Goal: Information Seeking & Learning: Learn about a topic

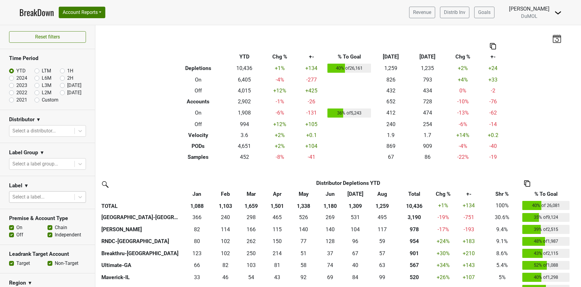
click at [51, 193] on div at bounding box center [41, 197] width 59 height 8
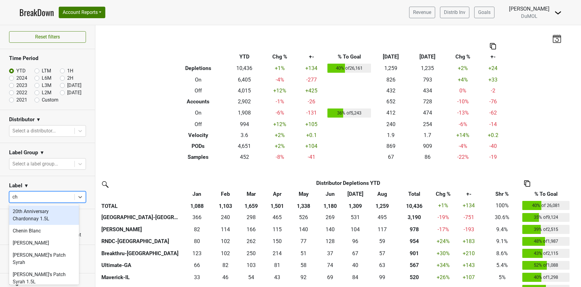
type input "c"
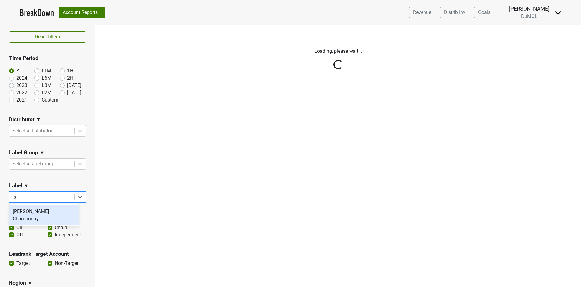
type input "iso"
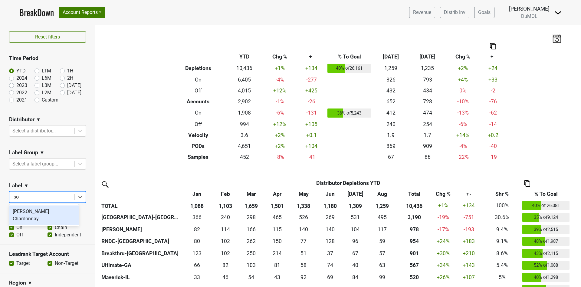
click at [45, 209] on div "[PERSON_NAME] Chardonnay" at bounding box center [44, 214] width 70 height 19
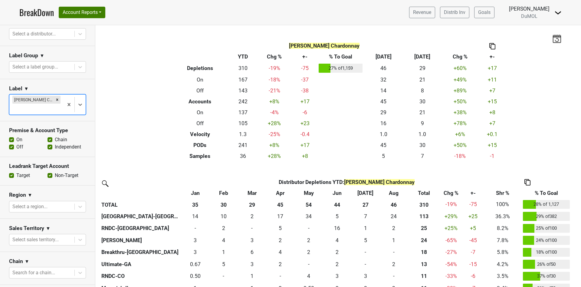
scroll to position [96, 0]
click at [16, 147] on label "Off" at bounding box center [19, 147] width 7 height 7
click at [9, 147] on input "Off" at bounding box center [11, 147] width 5 height 6
checkbox input "false"
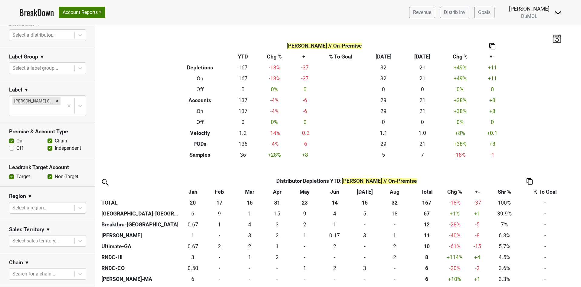
click at [55, 174] on label "Non-Target" at bounding box center [67, 176] width 24 height 7
click at [48, 174] on input "Non-Target" at bounding box center [50, 176] width 5 height 6
checkbox input "false"
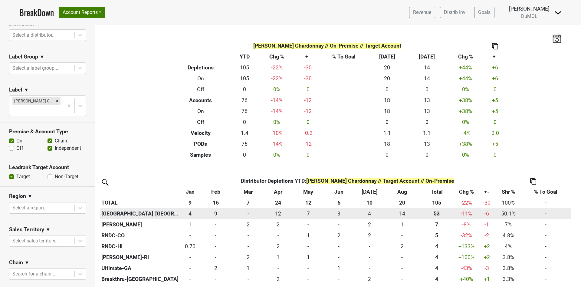
click at [437, 213] on div "52.666 53" at bounding box center [437, 214] width 34 height 8
click at [402, 212] on div "14 14" at bounding box center [403, 214] width 30 height 8
click at [403, 214] on div "14 14" at bounding box center [403, 214] width 30 height 8
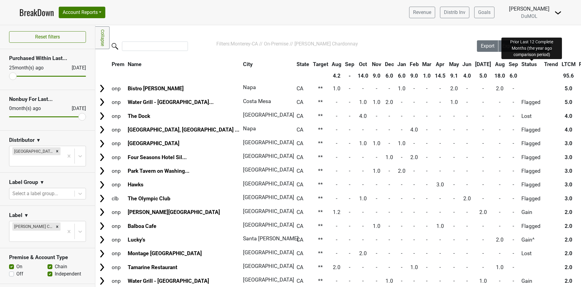
click at [579, 63] on span "PLTCM" at bounding box center [587, 64] width 17 height 6
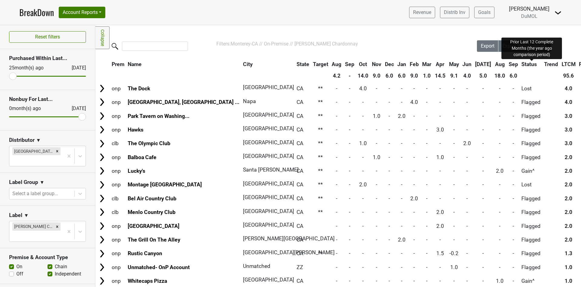
click at [579, 63] on span "PLTCM" at bounding box center [587, 64] width 17 height 6
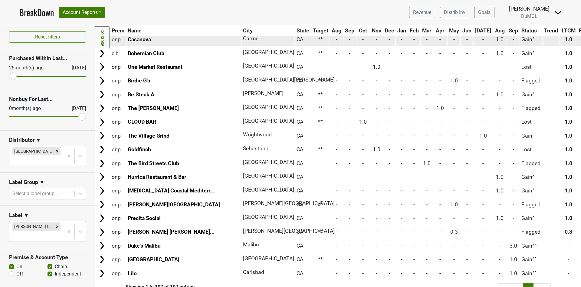
scroll to position [1291, 0]
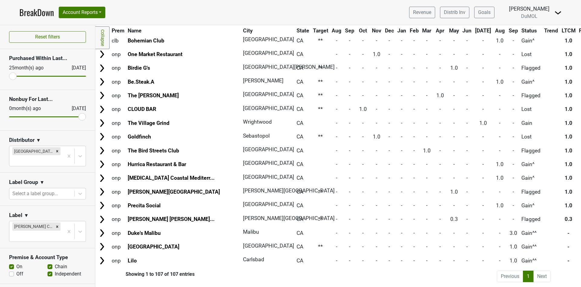
click at [14, 157] on input "text" at bounding box center [12, 160] width 1 height 7
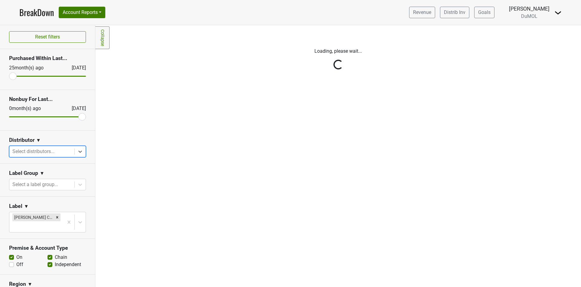
scroll to position [0, 0]
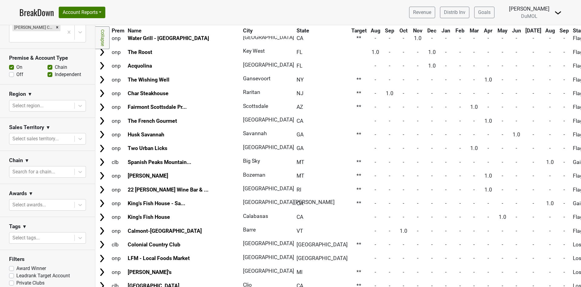
scroll to position [193, 0]
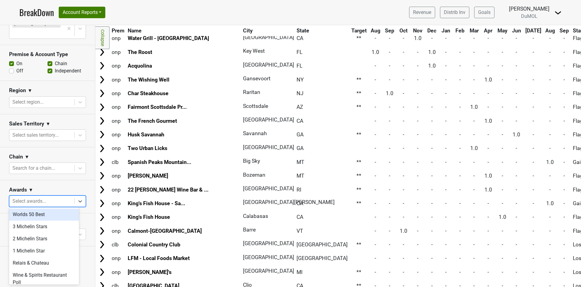
click at [35, 197] on div at bounding box center [41, 201] width 59 height 8
click at [31, 214] on div "Worlds 50 Best" at bounding box center [44, 214] width 70 height 12
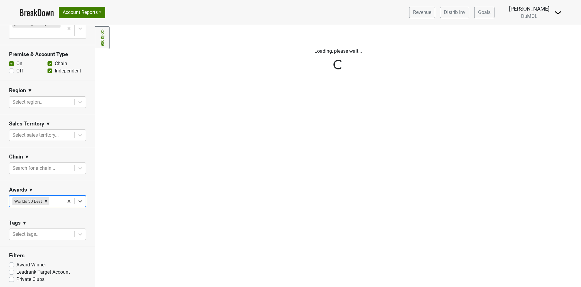
scroll to position [0, 0]
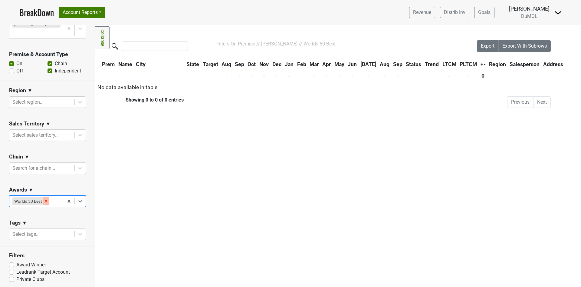
click at [46, 199] on icon "Remove Worlds 50 Best" at bounding box center [46, 201] width 4 height 4
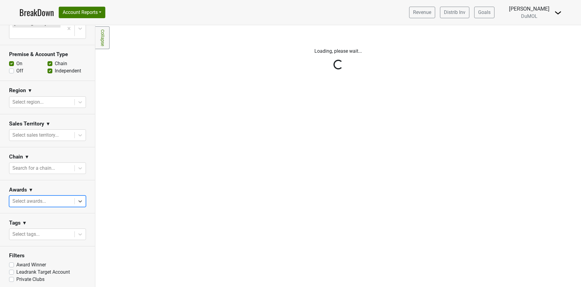
click at [46, 198] on div at bounding box center [41, 201] width 59 height 8
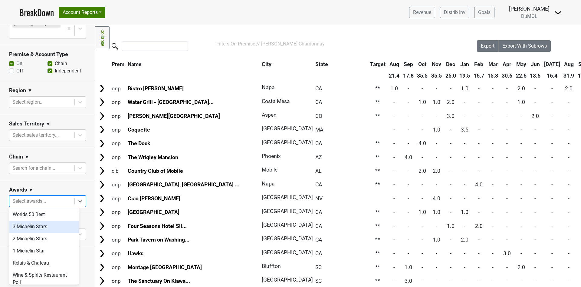
click at [37, 228] on div "3 Michelin Stars" at bounding box center [44, 226] width 70 height 12
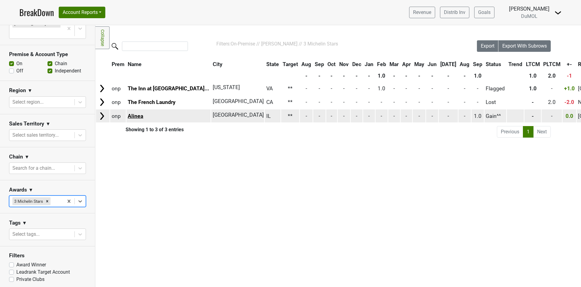
click at [137, 114] on link "Alinea" at bounding box center [135, 116] width 15 height 6
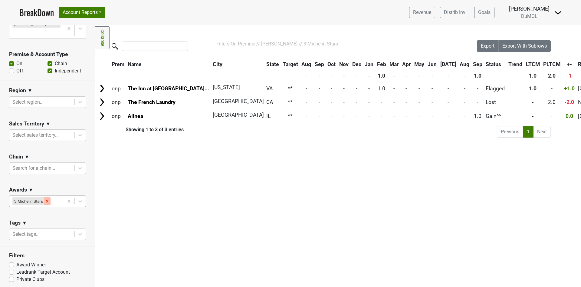
click at [49, 201] on div "Remove 3 Michelin Stars" at bounding box center [47, 201] width 7 height 8
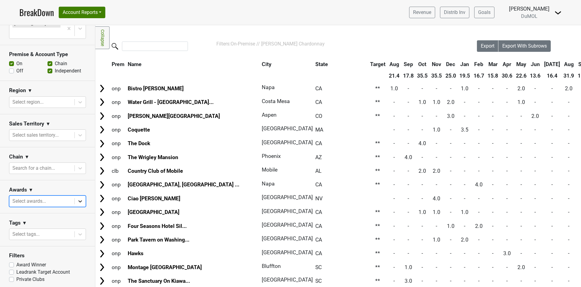
click at [77, 200] on icon at bounding box center [80, 201] width 6 height 6
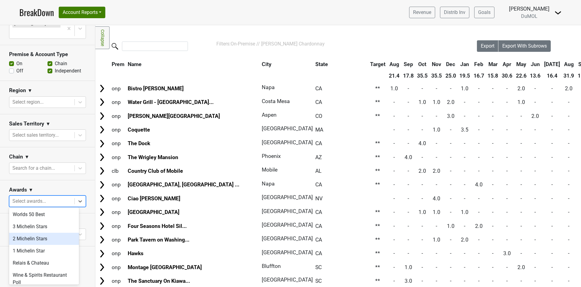
click at [49, 238] on div "2 Michelin Stars" at bounding box center [44, 239] width 70 height 12
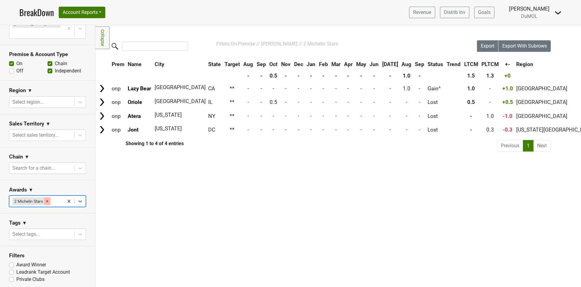
click at [45, 198] on div "Remove 2 Michelin Stars" at bounding box center [47, 201] width 7 height 8
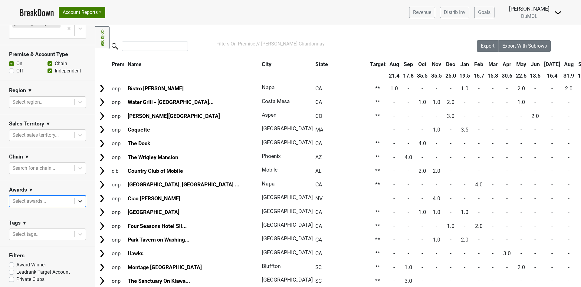
click at [76, 198] on div at bounding box center [80, 201] width 11 height 11
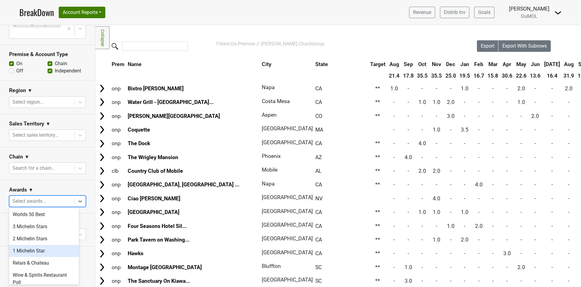
click at [36, 251] on div "1 Michelin Star" at bounding box center [44, 251] width 70 height 12
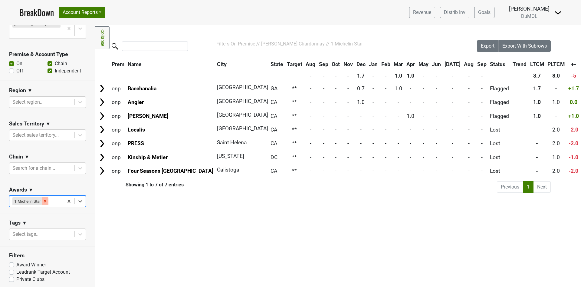
click at [44, 199] on icon "Remove 1 Michelin Star" at bounding box center [45, 201] width 4 height 4
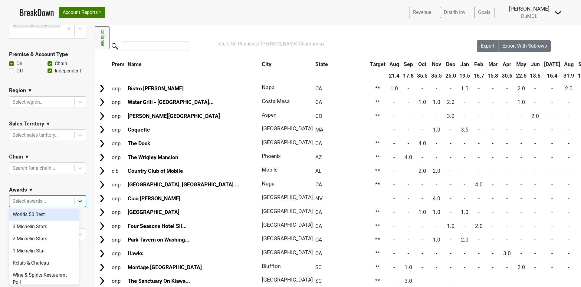
click at [78, 200] on icon at bounding box center [80, 201] width 4 height 2
click at [62, 266] on div "Relais & Chateau" at bounding box center [44, 263] width 70 height 12
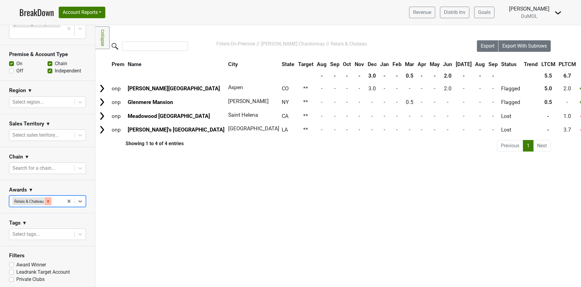
click at [50, 199] on icon "Remove Relais & Chateau" at bounding box center [48, 201] width 4 height 4
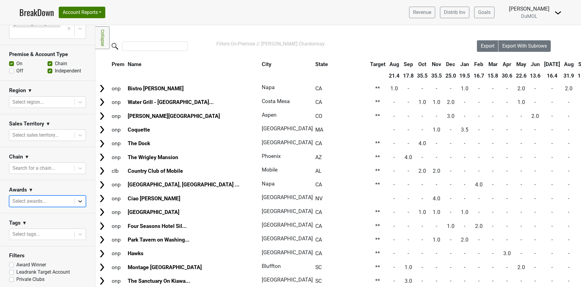
click at [78, 200] on icon at bounding box center [80, 201] width 4 height 2
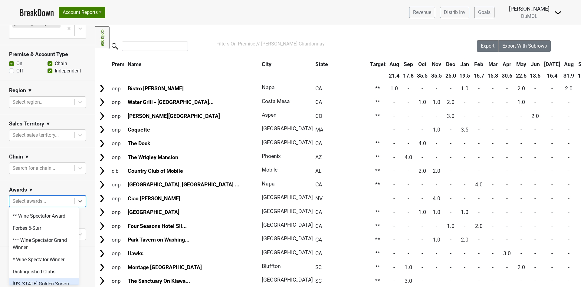
scroll to position [91, 0]
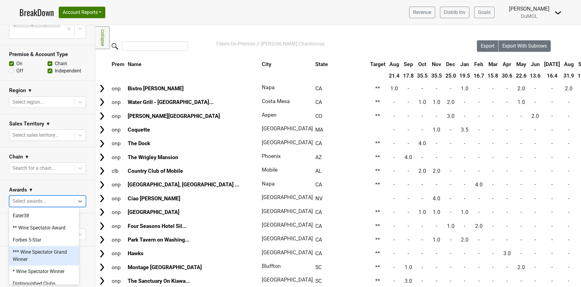
click at [47, 253] on div "*** Wine Spectator Grand Winner" at bounding box center [44, 255] width 70 height 19
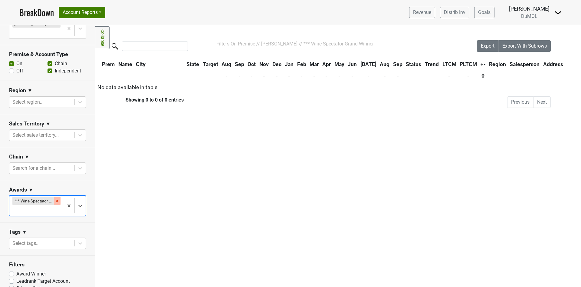
click at [55, 199] on icon "Remove *** Wine Spectator Grand Winner" at bounding box center [57, 201] width 4 height 4
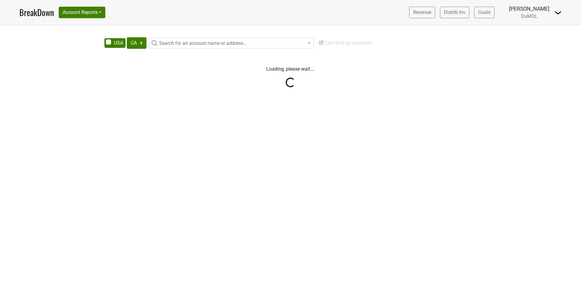
select select "CA"
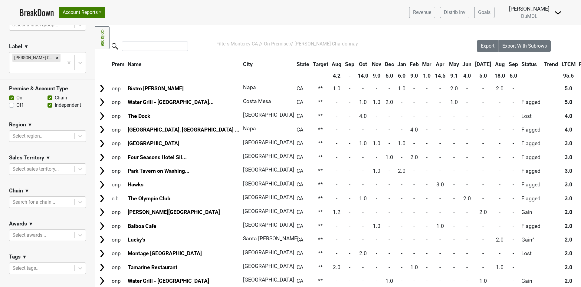
scroll to position [182, 0]
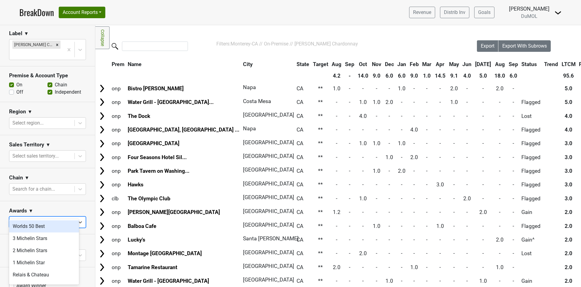
click at [51, 218] on div at bounding box center [41, 222] width 59 height 8
click at [45, 223] on div "Worlds 50 Best" at bounding box center [44, 226] width 70 height 12
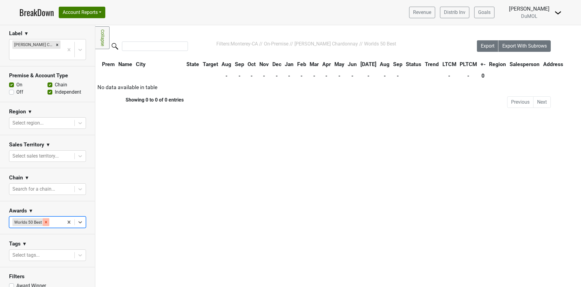
click at [46, 220] on icon "Remove Worlds 50 Best" at bounding box center [46, 222] width 4 height 4
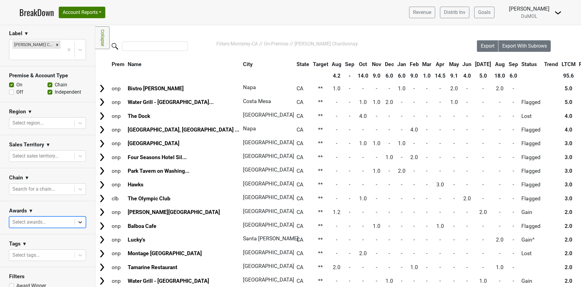
click at [77, 219] on icon at bounding box center [80, 222] width 6 height 6
click at [45, 238] on div "3 Michelin Stars" at bounding box center [44, 238] width 70 height 12
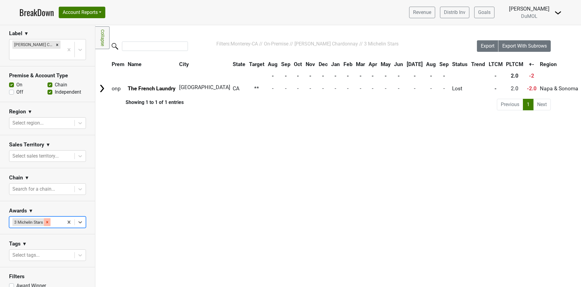
click at [48, 220] on icon "Remove 3 Michelin Stars" at bounding box center [47, 222] width 4 height 4
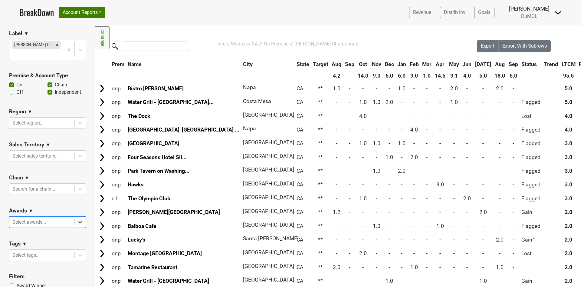
click at [78, 221] on icon at bounding box center [80, 222] width 4 height 2
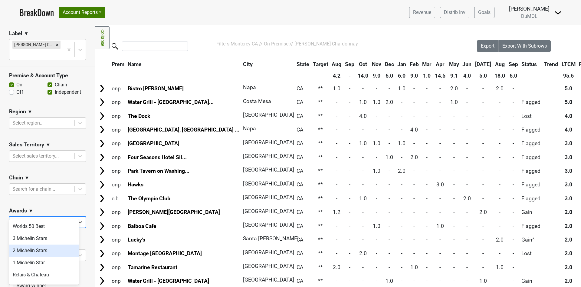
click at [47, 250] on div "2 Michelin Stars" at bounding box center [44, 250] width 70 height 12
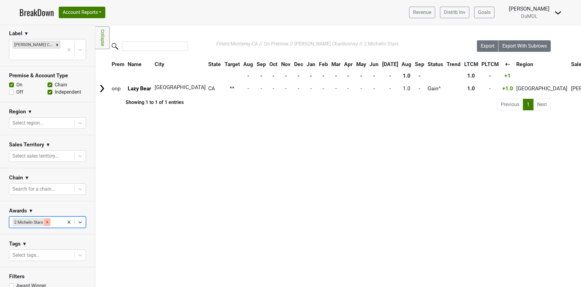
click at [46, 220] on icon "Remove 2 Michelin Stars" at bounding box center [47, 222] width 4 height 4
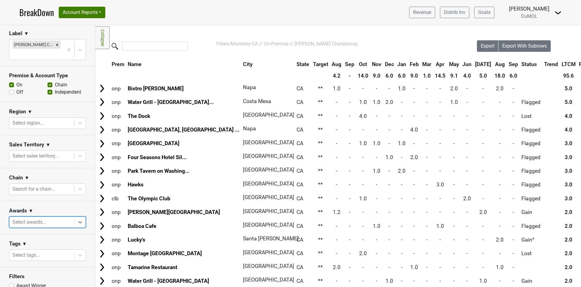
click at [28, 218] on div at bounding box center [41, 222] width 59 height 8
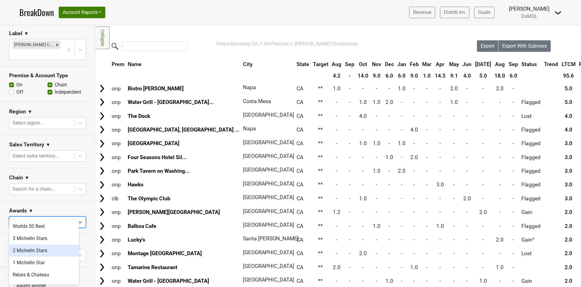
click at [26, 253] on div "2 Michelin Stars" at bounding box center [44, 250] width 70 height 12
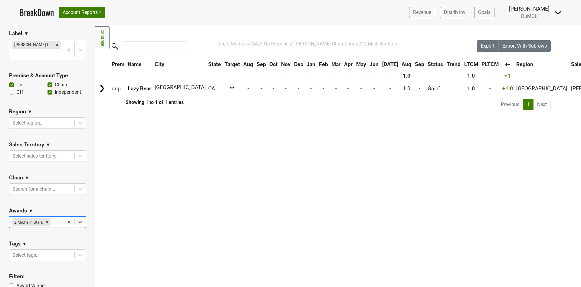
drag, startPoint x: 51, startPoint y: 212, endPoint x: 42, endPoint y: 211, distance: 8.2
click at [50, 218] on div "Remove 2 Michelin Stars" at bounding box center [47, 222] width 7 height 8
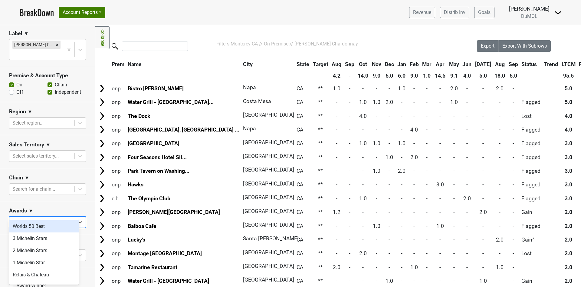
click at [34, 218] on div at bounding box center [41, 222] width 59 height 8
click at [32, 242] on div "3 Michelin Stars" at bounding box center [44, 238] width 70 height 12
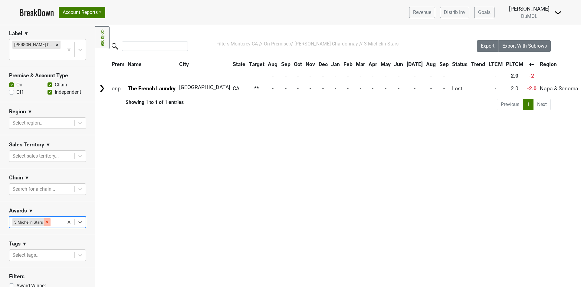
click at [49, 220] on icon "Remove 3 Michelin Stars" at bounding box center [47, 222] width 4 height 4
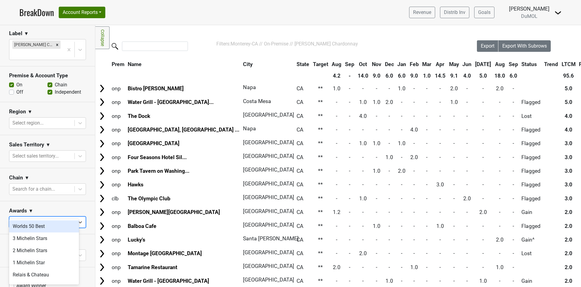
click at [47, 218] on div at bounding box center [41, 222] width 59 height 8
click at [45, 263] on div "1 Michelin Star" at bounding box center [44, 262] width 70 height 12
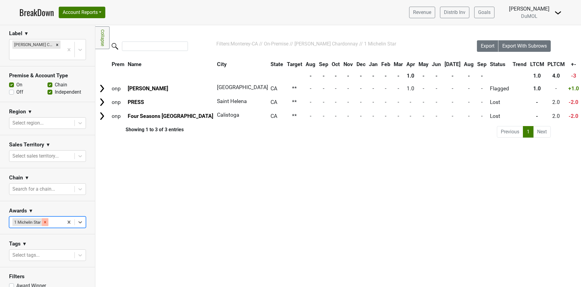
click at [46, 221] on icon "Remove 1 Michelin Star" at bounding box center [45, 222] width 2 height 2
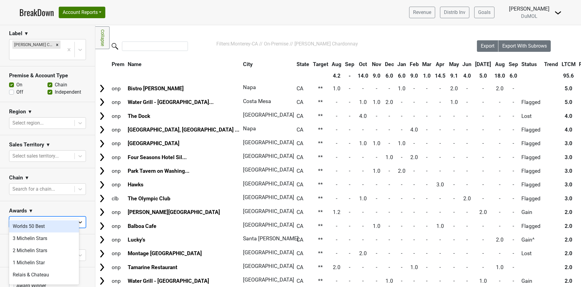
click at [77, 219] on icon at bounding box center [80, 222] width 6 height 6
click at [36, 271] on div "Relais & Chateau" at bounding box center [44, 275] width 70 height 12
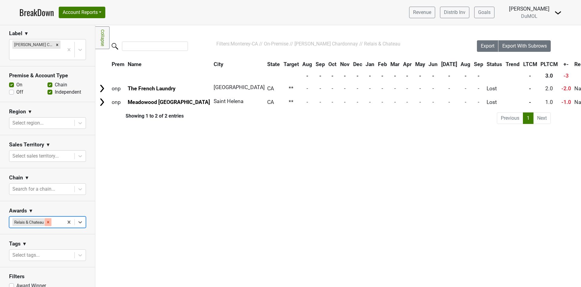
click at [49, 220] on icon "Remove Relais & Chateau" at bounding box center [48, 222] width 4 height 4
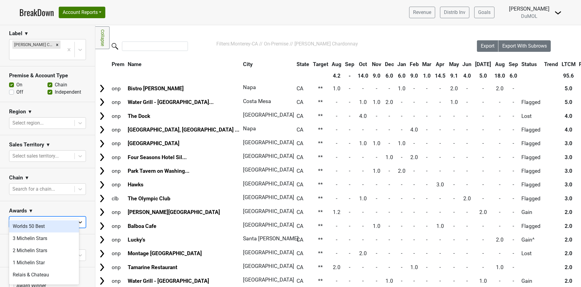
click at [77, 216] on div at bounding box center [80, 221] width 11 height 11
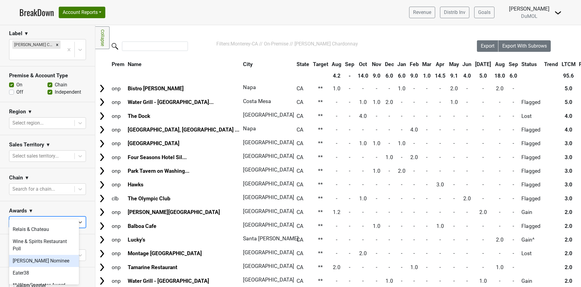
click at [44, 263] on div "James Beard Nominee" at bounding box center [44, 261] width 70 height 12
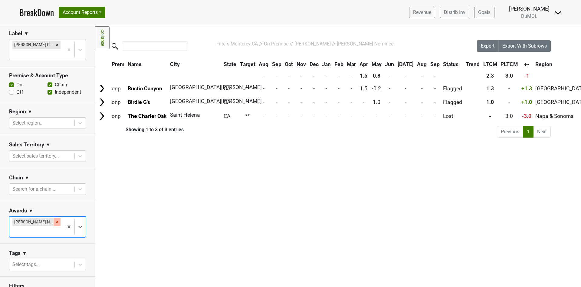
click at [55, 219] on icon "Remove James Beard Nominee" at bounding box center [57, 221] width 4 height 4
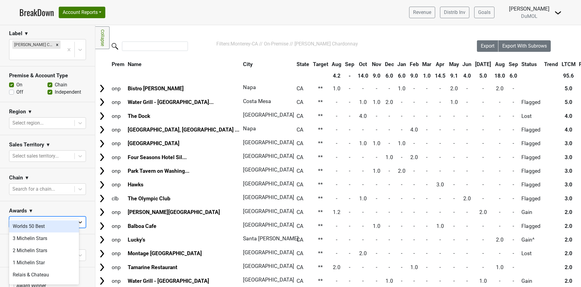
click at [77, 219] on icon at bounding box center [80, 222] width 6 height 6
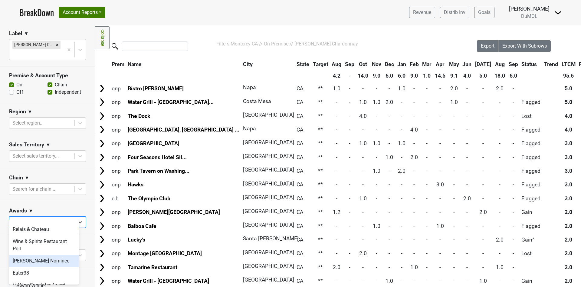
scroll to position [91, 0]
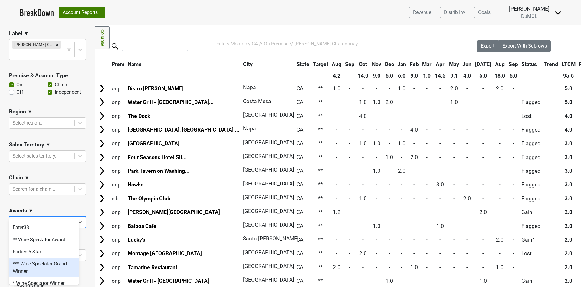
click at [28, 265] on div "*** Wine Spectator Grand Winner" at bounding box center [44, 267] width 70 height 19
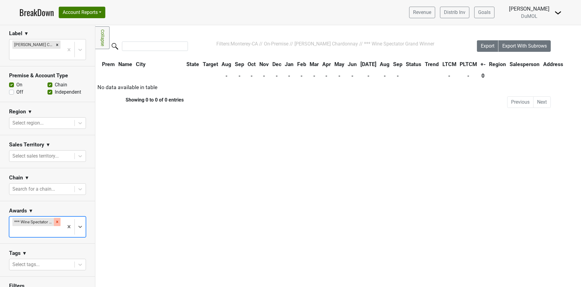
click at [55, 219] on icon "Remove *** Wine Spectator Grand Winner" at bounding box center [57, 221] width 4 height 4
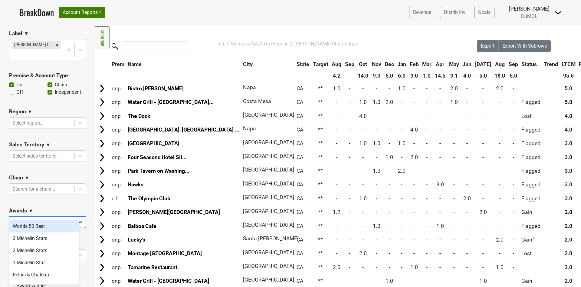
click at [77, 219] on icon at bounding box center [80, 222] width 6 height 6
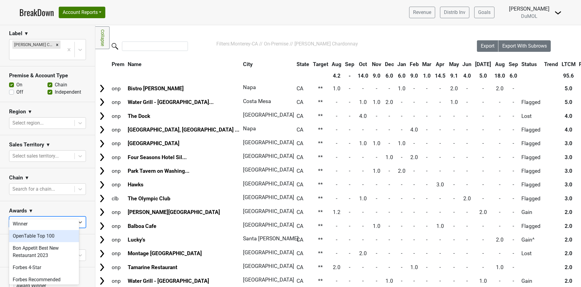
scroll to position [136, 0]
